Goal: Obtain resource: Obtain resource

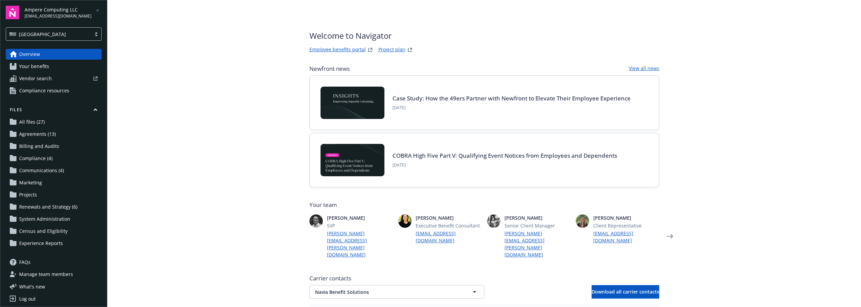
scroll to position [255, 0]
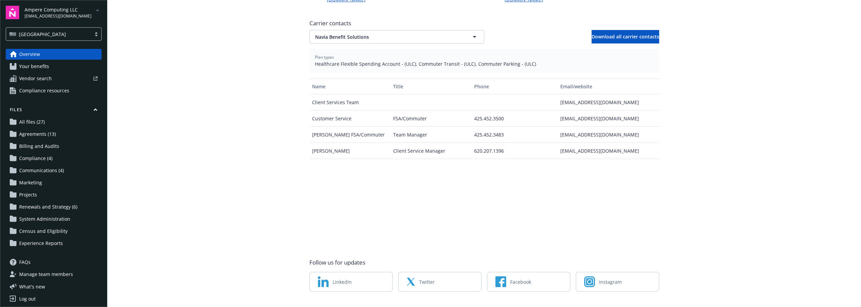
click at [68, 13] on span "[EMAIL_ADDRESS][DOMAIN_NAME]" at bounding box center [58, 16] width 67 height 6
click at [50, 81] on span "Exelixis, Inc." at bounding box center [55, 82] width 55 height 14
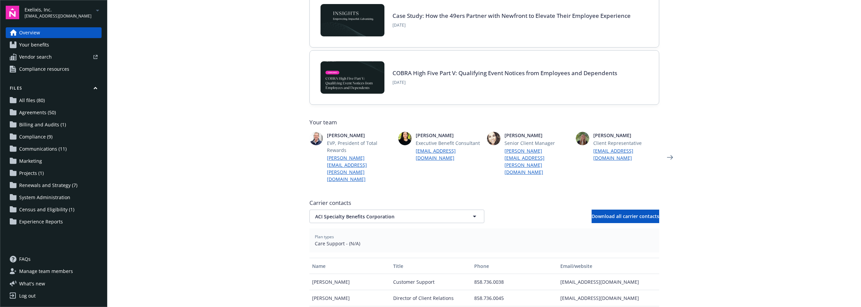
scroll to position [101, 0]
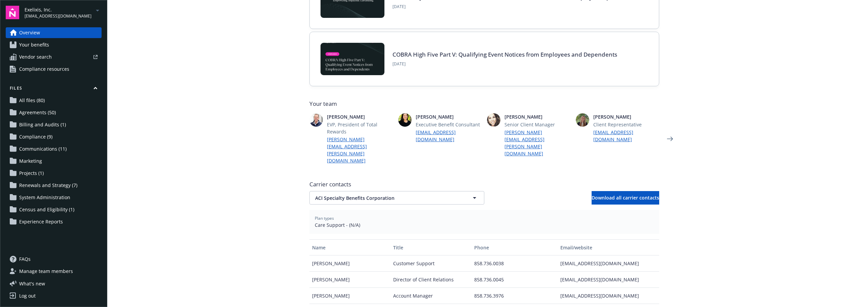
click at [30, 176] on span "Projects (1)" at bounding box center [31, 173] width 25 height 11
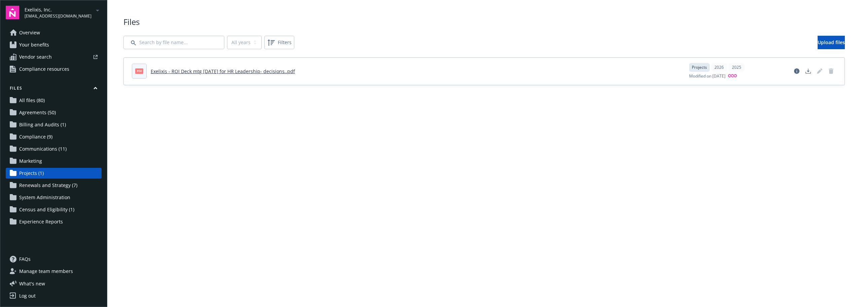
click at [209, 73] on link "Exelixis - ROI Deck mtg [DATE] for HR Leadership- decisions..pdf" at bounding box center [223, 71] width 144 height 6
